Goal: Transaction & Acquisition: Purchase product/service

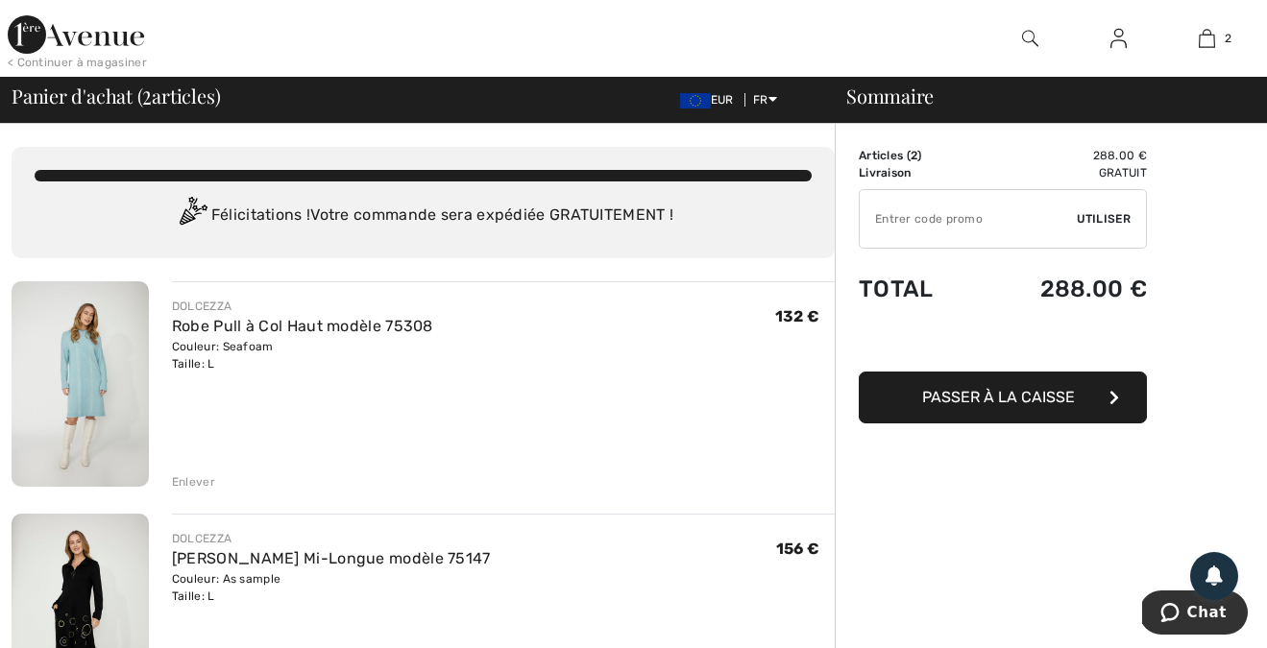
drag, startPoint x: 1031, startPoint y: 401, endPoint x: 1031, endPoint y: 476, distance: 74.9
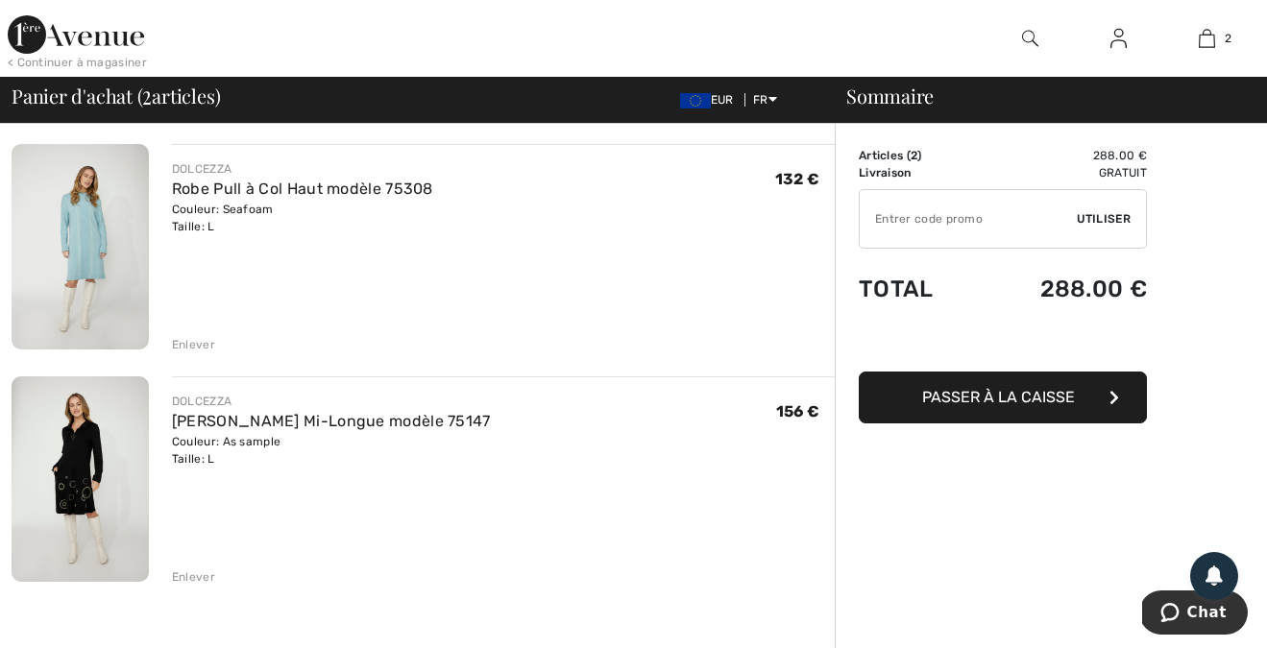
scroll to position [140, 0]
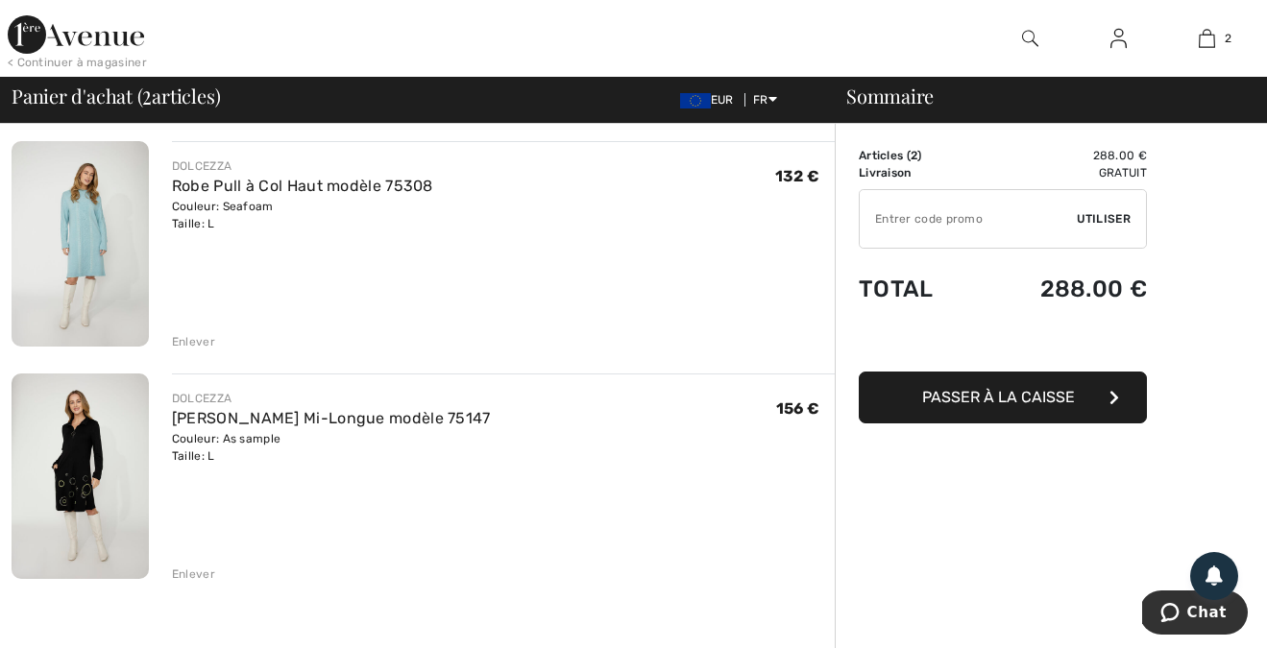
click at [193, 579] on div "Enlever" at bounding box center [193, 574] width 43 height 17
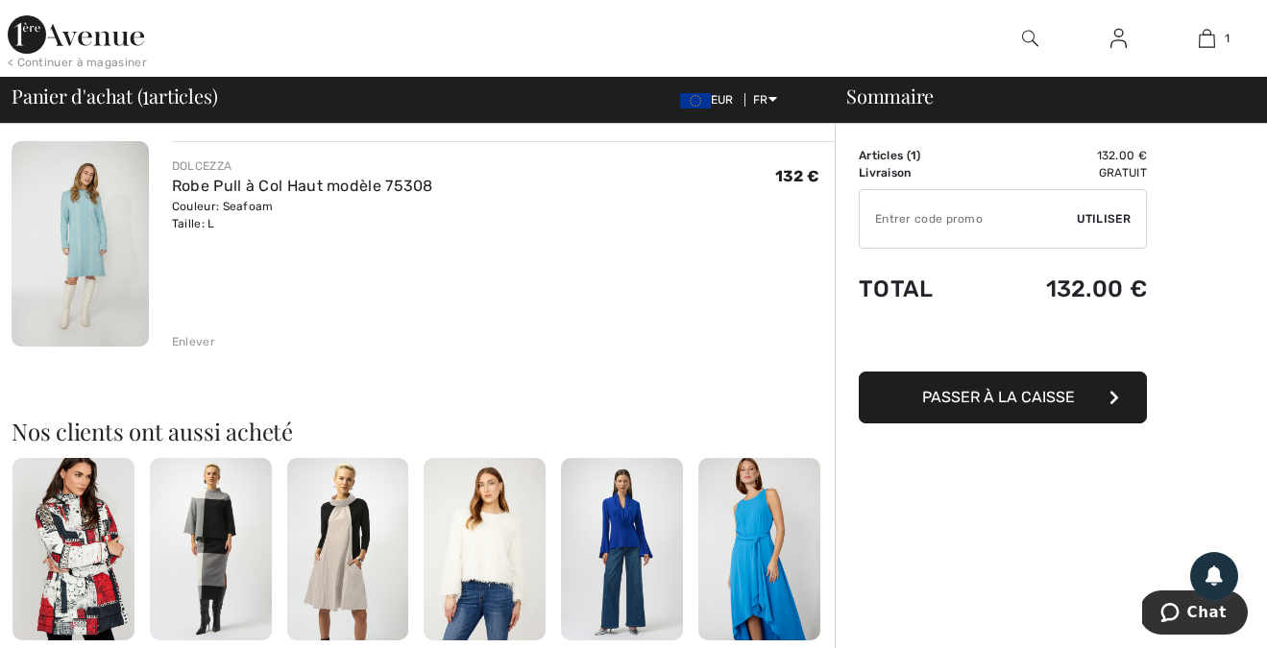
click at [1010, 390] on span "Passer à la caisse" at bounding box center [998, 397] width 153 height 18
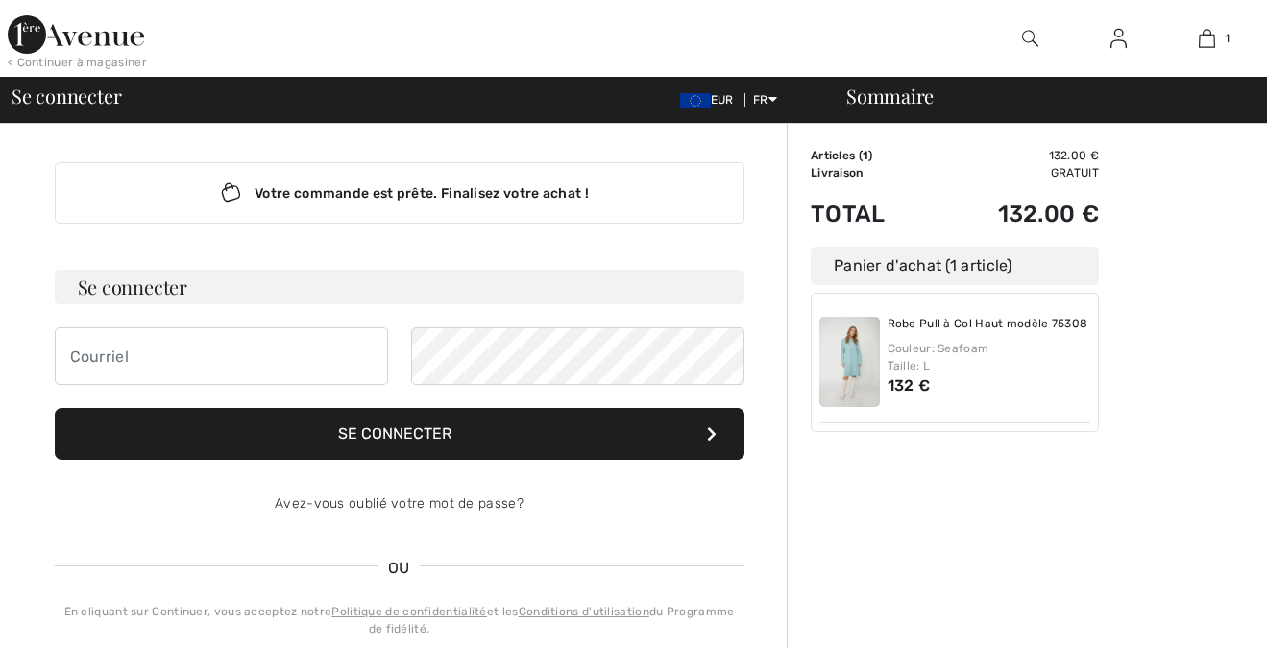
checkbox input "true"
type input "violainebelv"
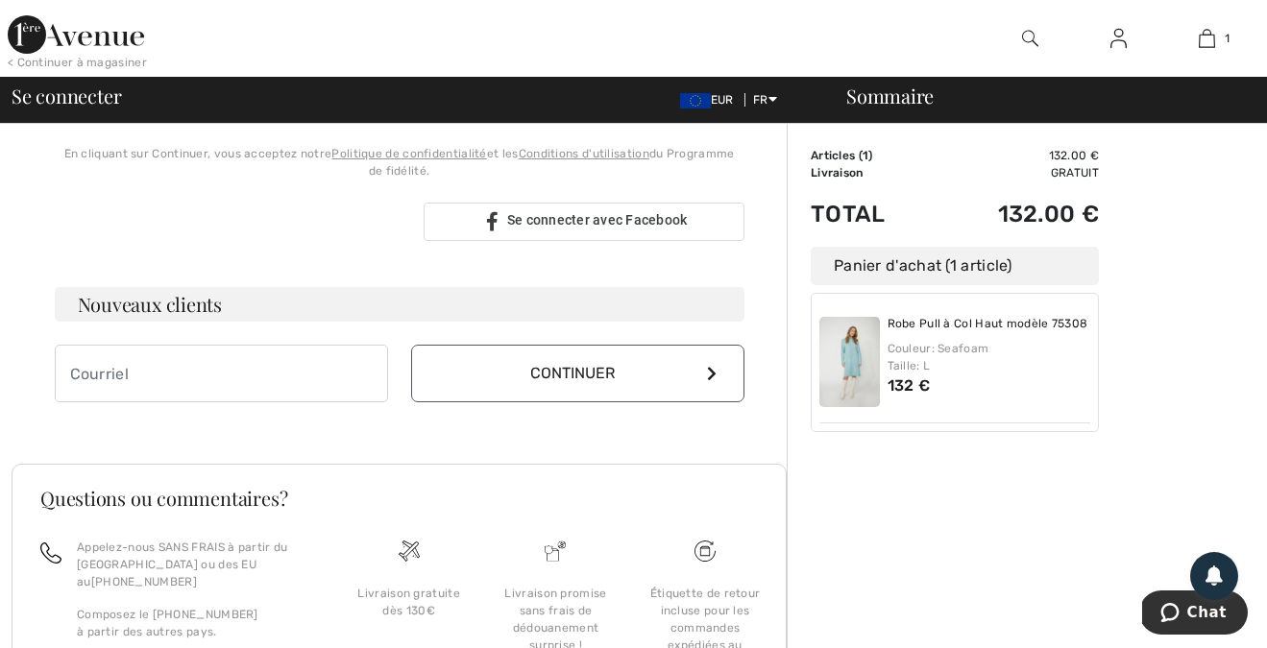
scroll to position [512, 0]
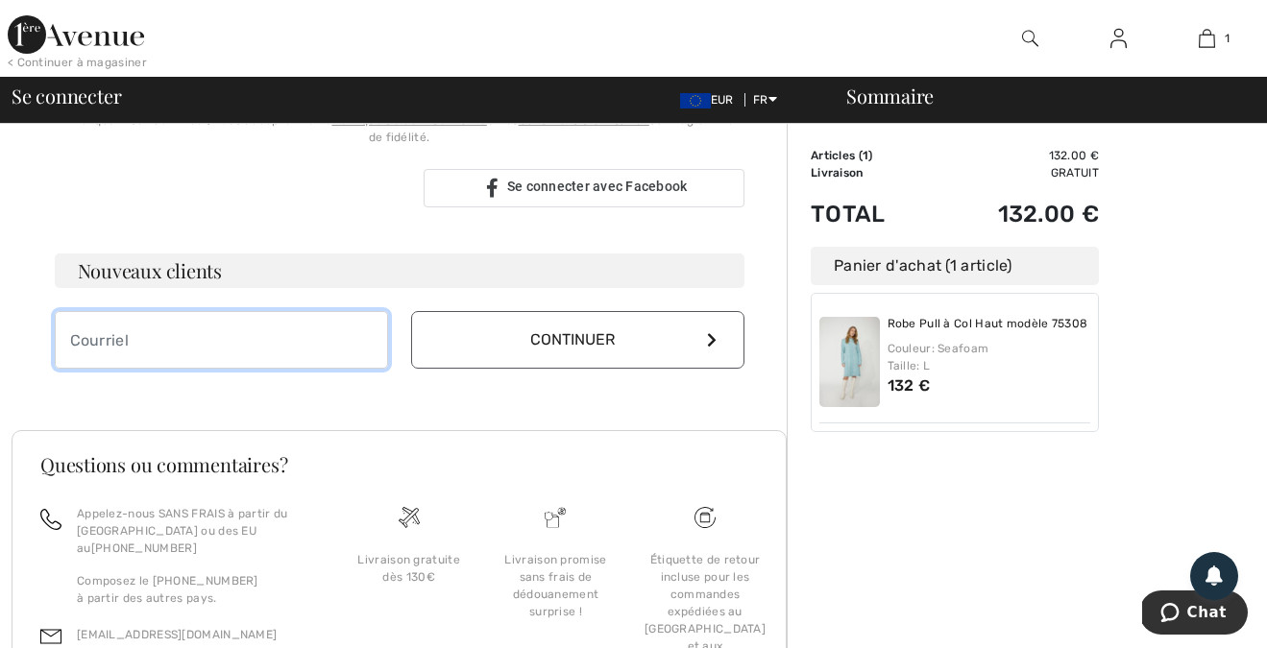
click at [113, 340] on input "email" at bounding box center [221, 340] width 333 height 58
type input "violainebelval@gmail.com"
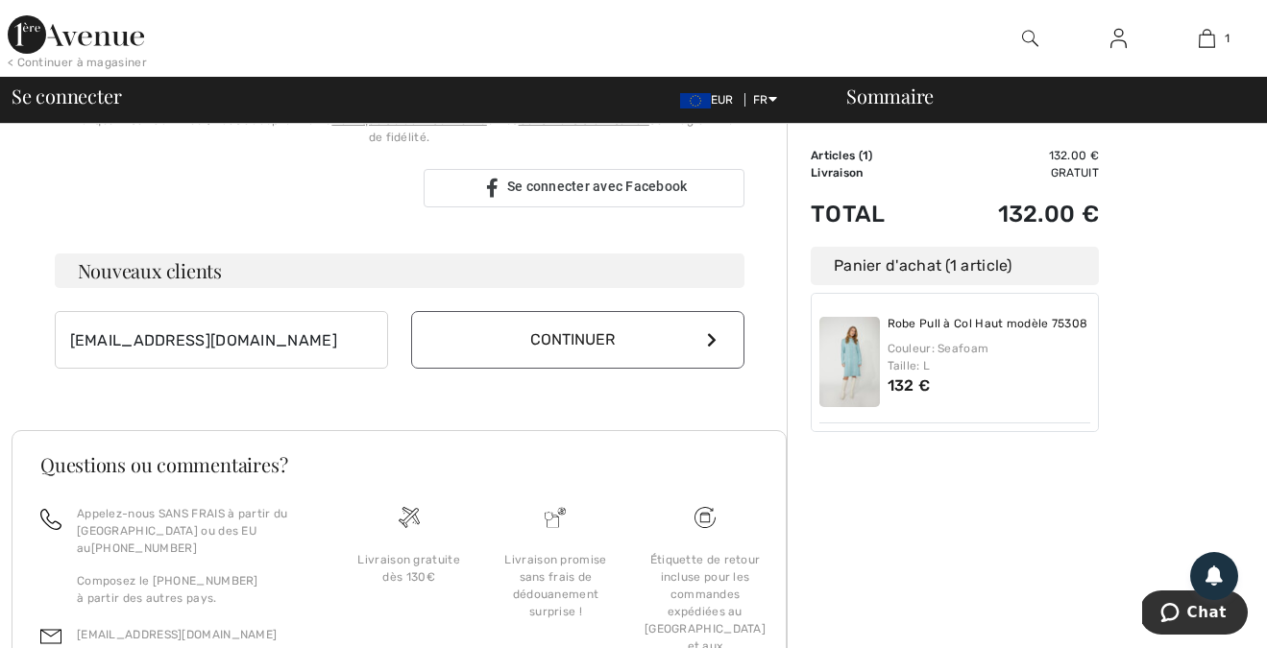
click at [573, 337] on button "Continuer" at bounding box center [577, 340] width 333 height 58
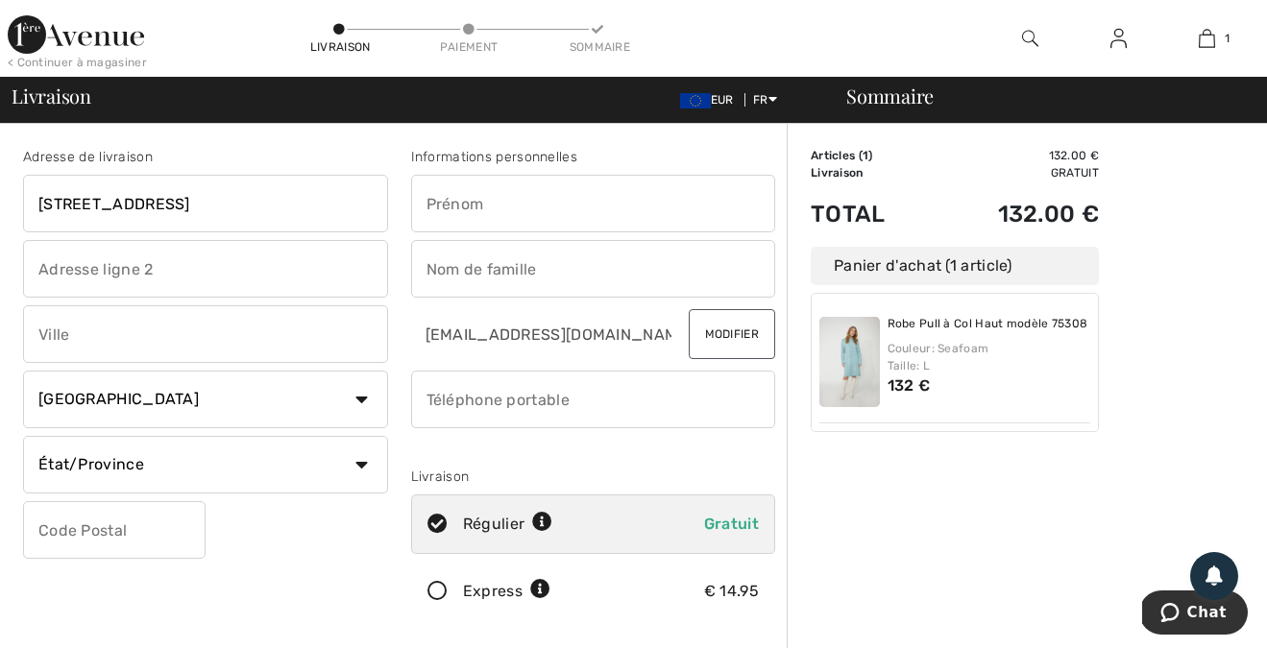
type input "6 rue du chateau"
type input "Violaine"
click at [174, 271] on input "text" at bounding box center [205, 269] width 365 height 58
type input "GRAS"
click at [511, 291] on input "BE" at bounding box center [593, 269] width 365 height 58
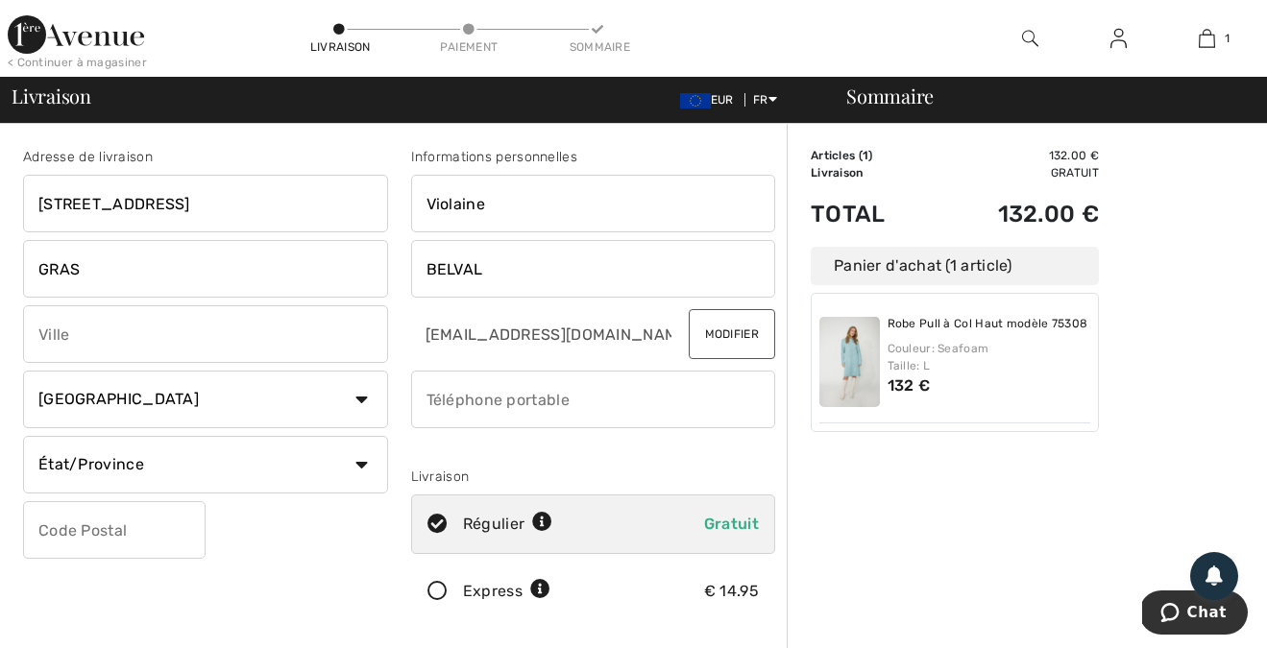
type input "BELVAL"
type input "SAINTE BARBE"
select select "FR"
type input "9"
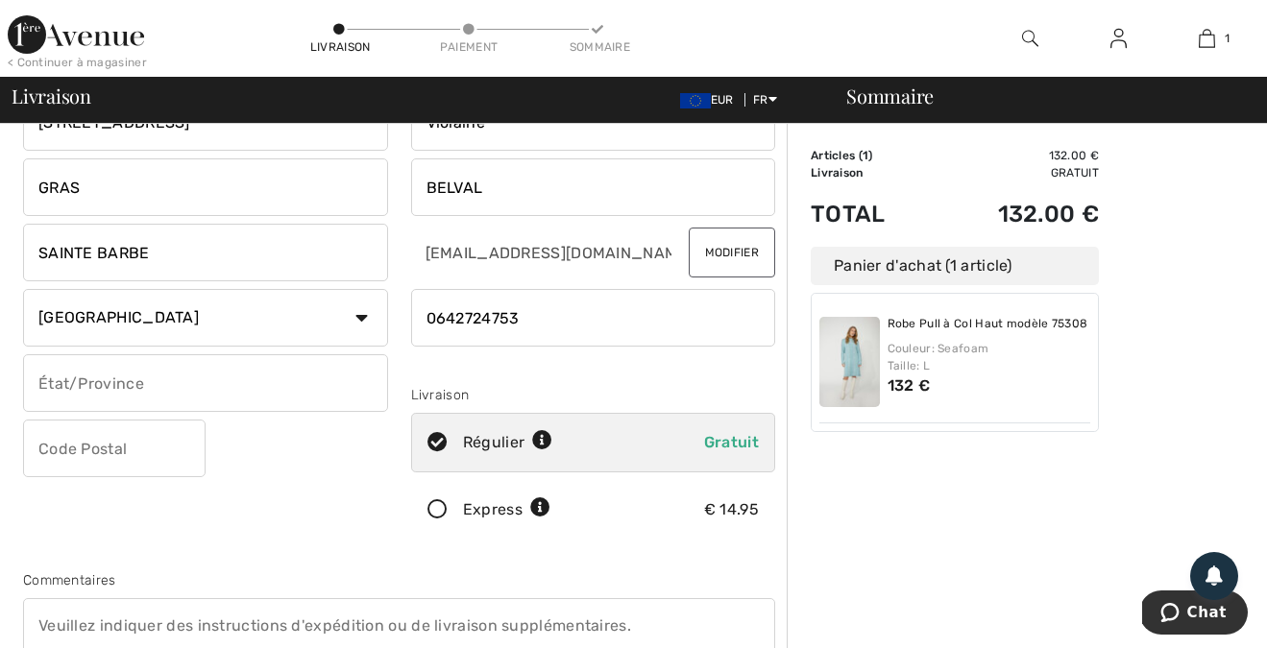
scroll to position [95, 0]
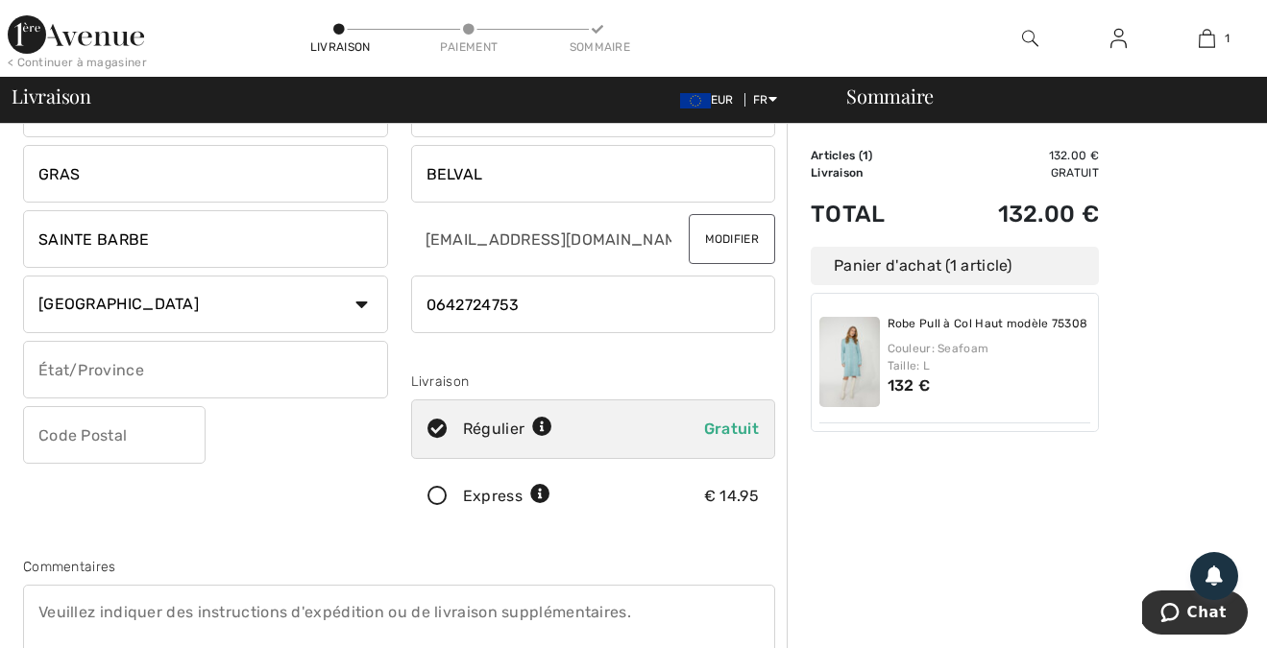
type input "0642724753"
type input "("
type input "È"
type input "§"
type input "'"
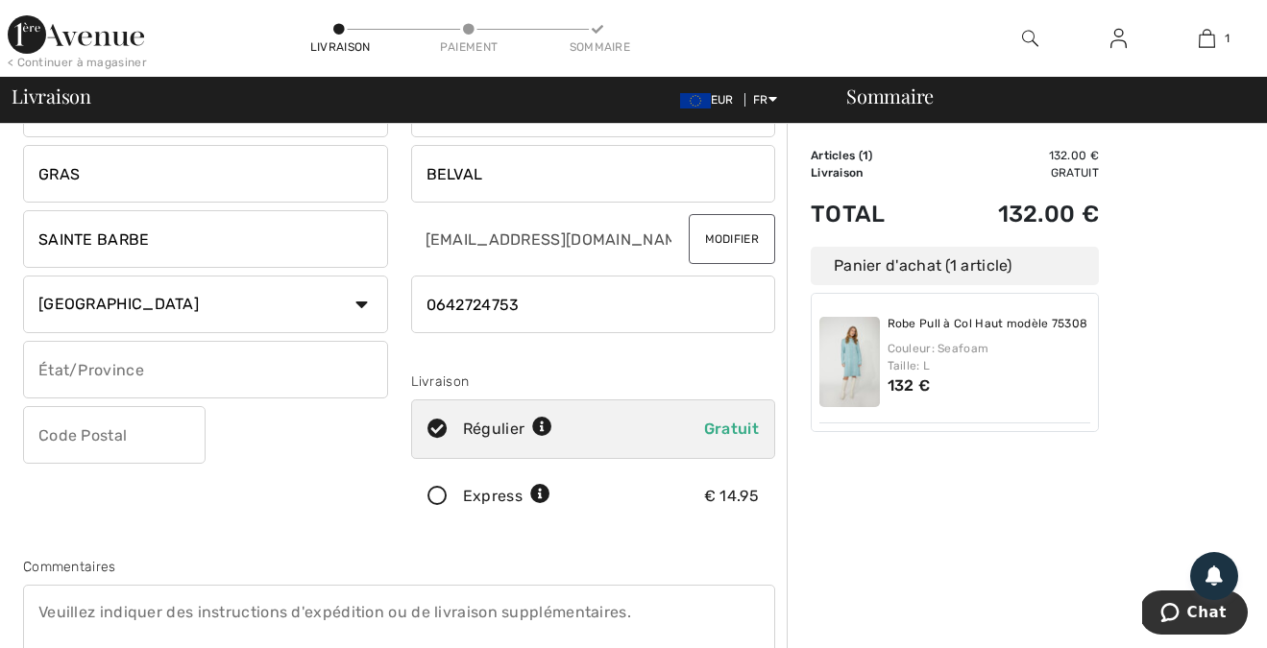
type input "À"
type input "57640"
click at [510, 551] on div "Adresse de livraison 6 rue du chateau GRAS SAINTE BARBE Pays Canada États-Unis …" at bounding box center [399, 422] width 775 height 832
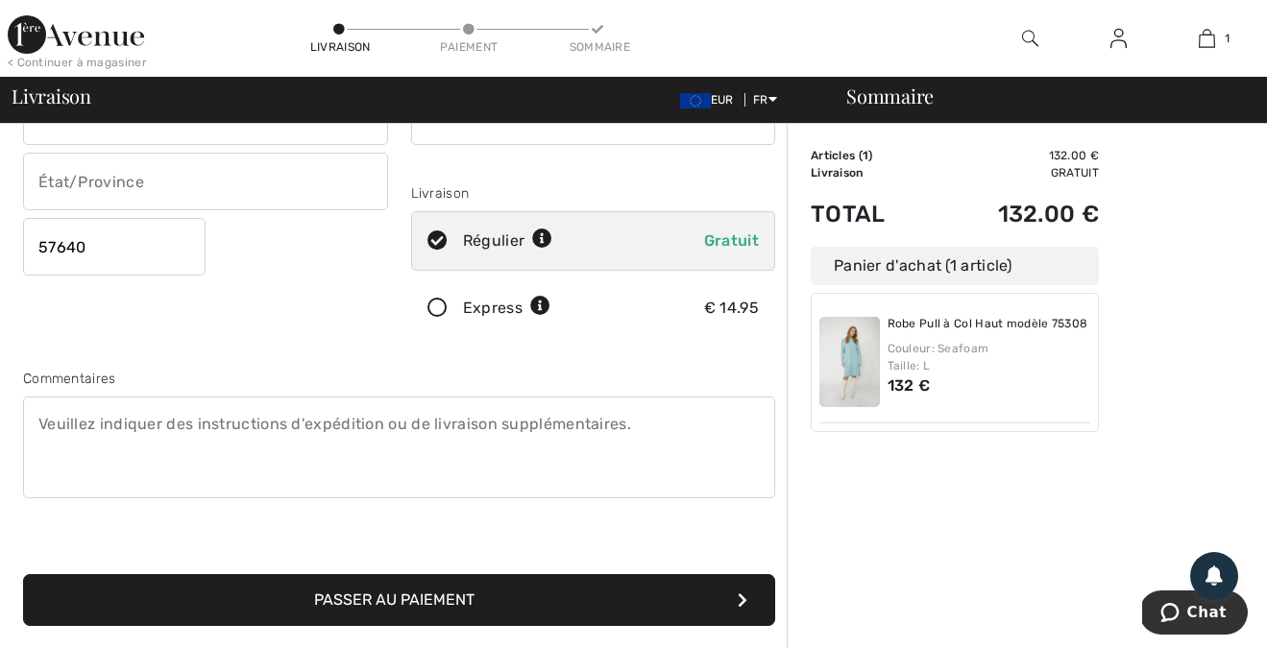
scroll to position [285, 0]
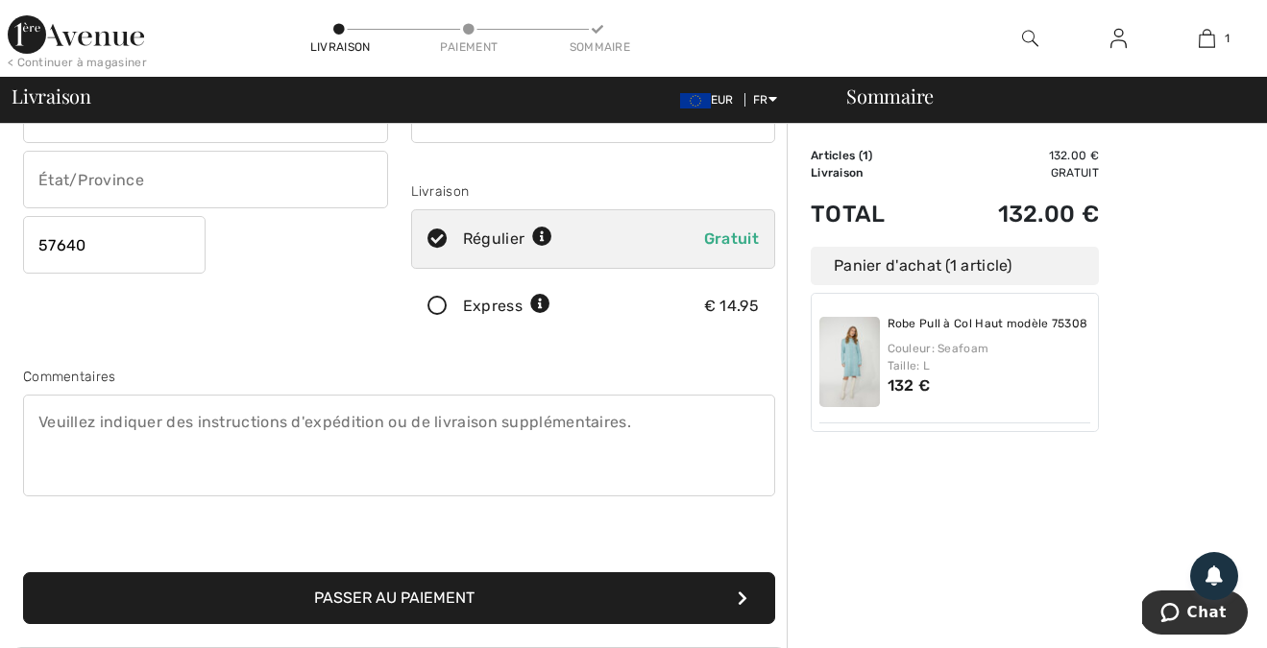
click at [495, 598] on button "Passer au paiement" at bounding box center [399, 598] width 752 height 52
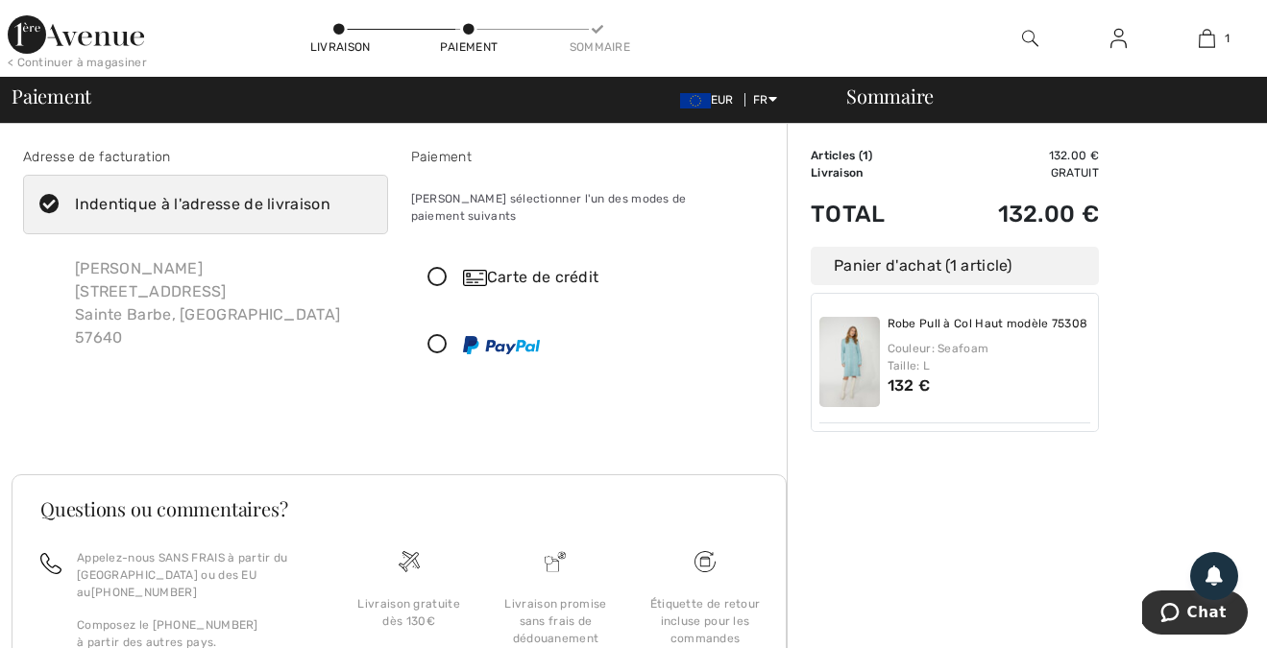
click at [436, 268] on icon at bounding box center [437, 278] width 51 height 20
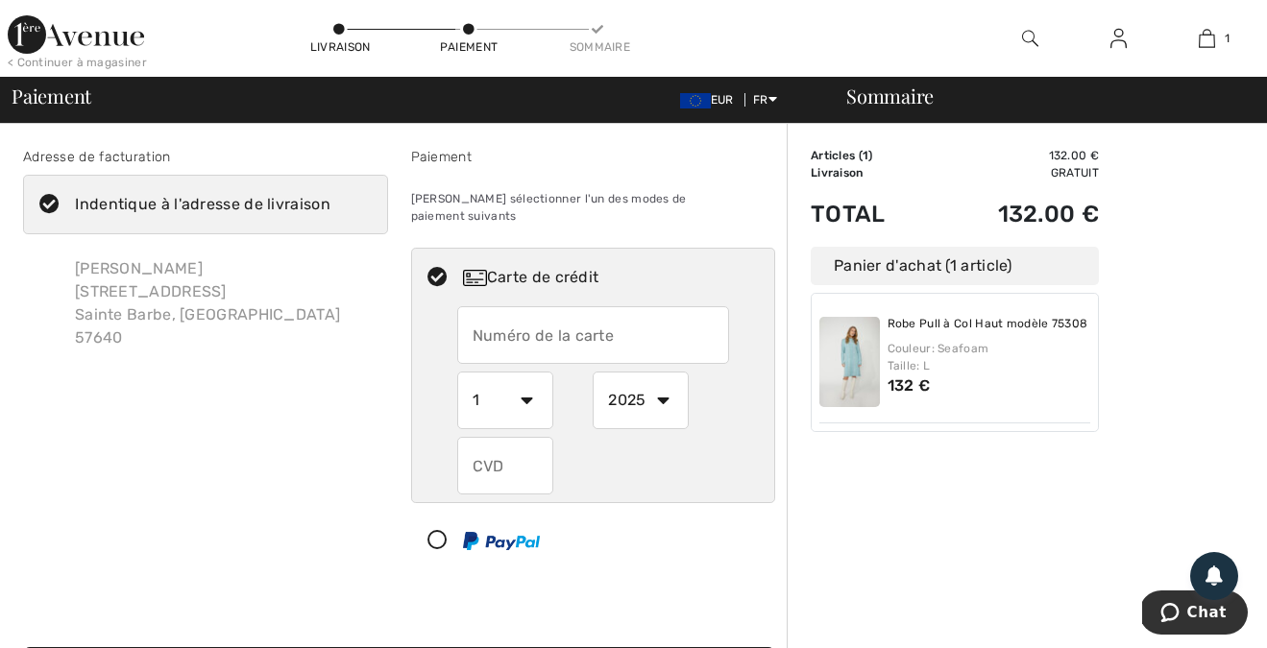
click at [484, 335] on input "text" at bounding box center [593, 335] width 272 height 58
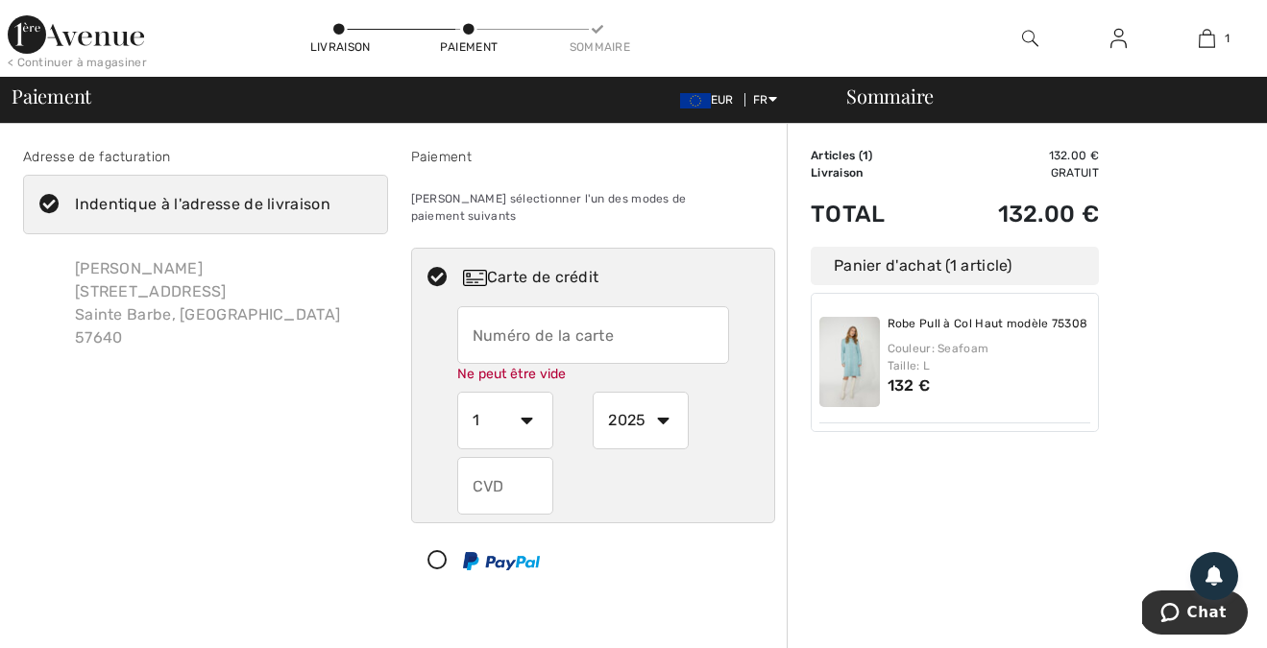
type input "5132862046133743"
select select "6"
select select "2028"
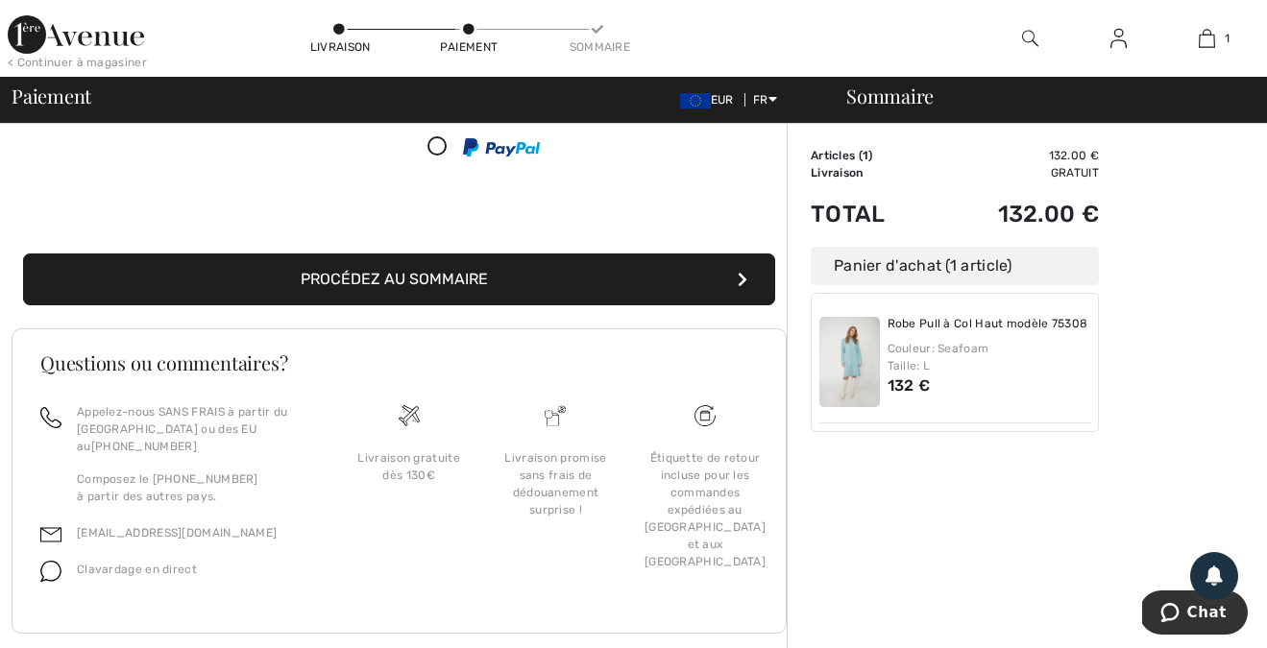
scroll to position [393, 0]
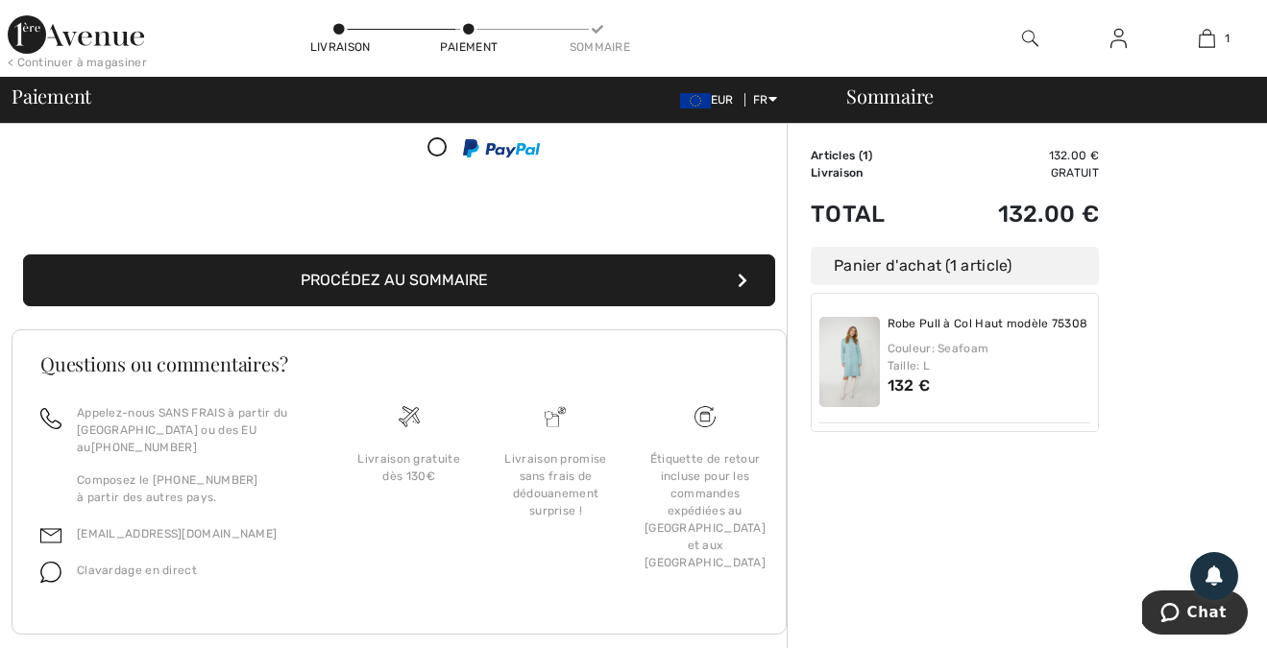
type input "376"
click at [431, 282] on button "Procédez au sommaire" at bounding box center [399, 280] width 752 height 52
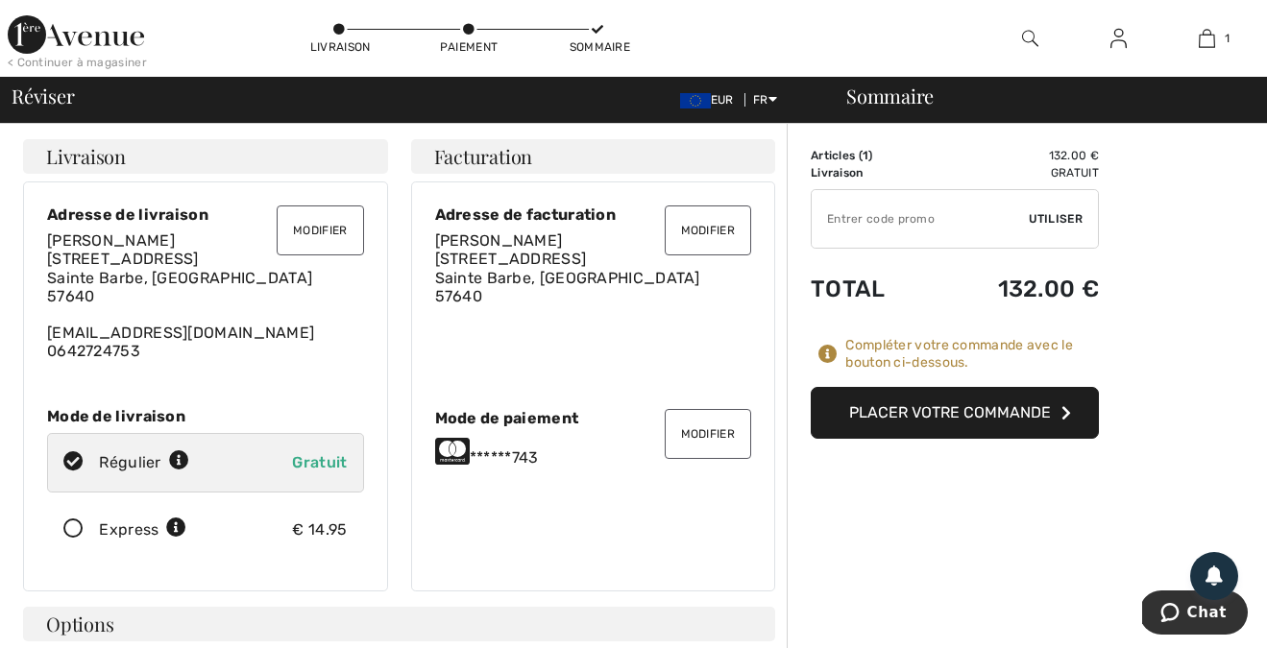
click at [890, 421] on button "Placer votre commande" at bounding box center [954, 413] width 288 height 52
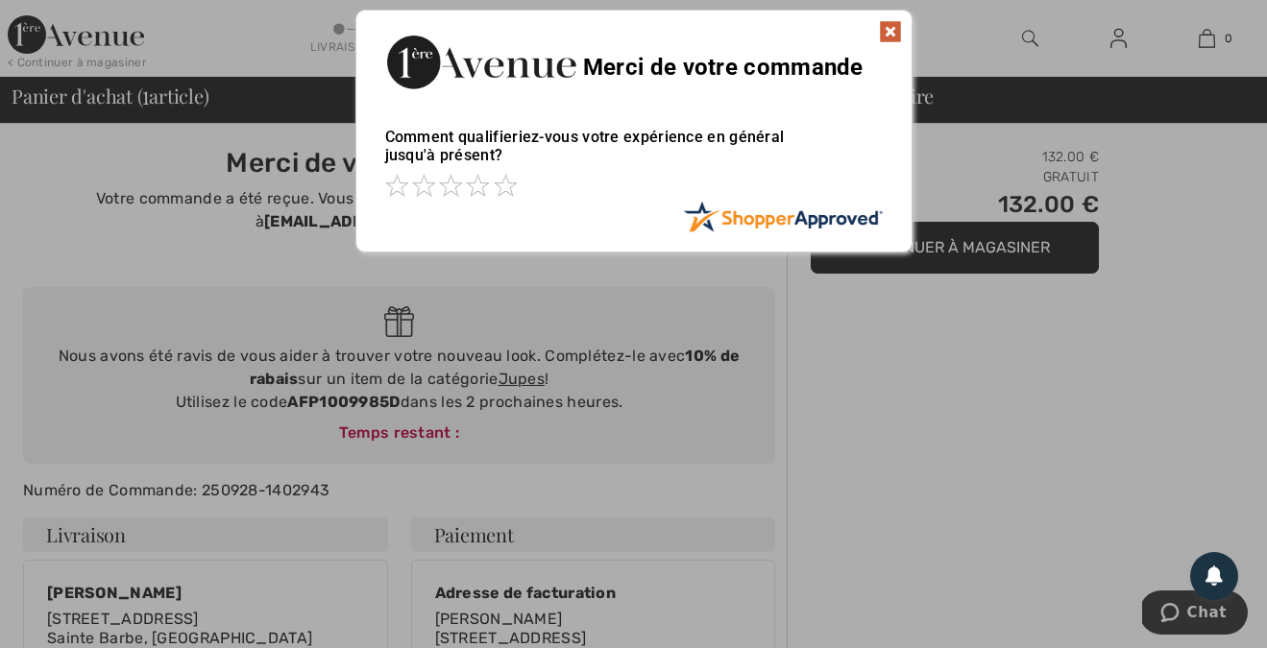
click at [889, 33] on img at bounding box center [890, 31] width 23 height 23
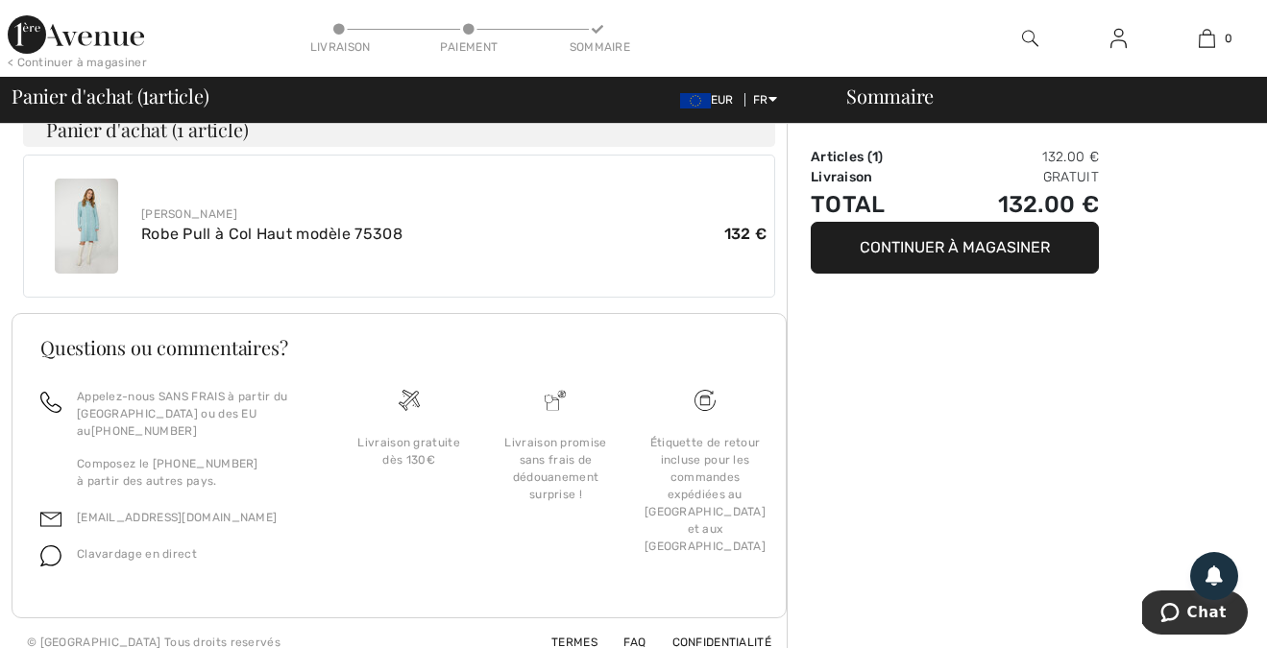
scroll to position [712, 0]
